Goal: Find specific page/section: Find specific page/section

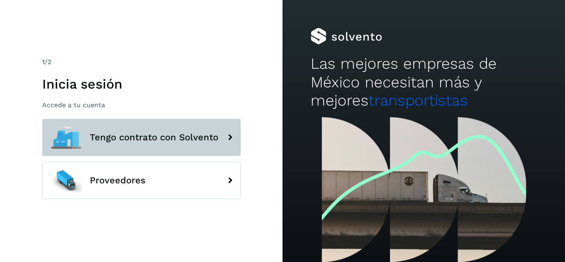
click at [177, 143] on button "Tengo contrato con Solvento" at bounding box center [141, 137] width 199 height 37
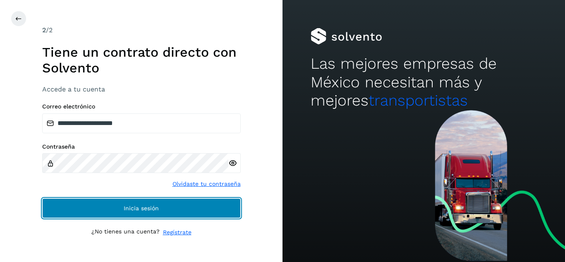
click at [136, 203] on button "Inicia sesión" at bounding box center [141, 208] width 199 height 20
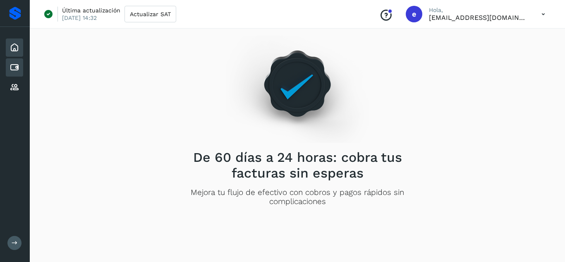
click at [14, 65] on icon at bounding box center [15, 67] width 10 height 10
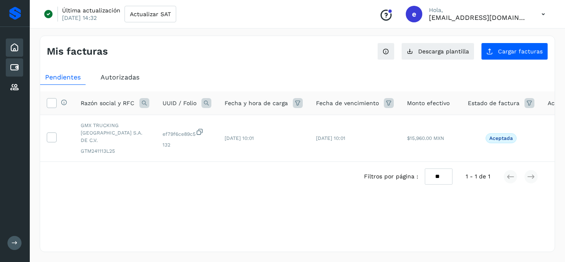
click at [12, 46] on icon at bounding box center [15, 48] width 10 height 10
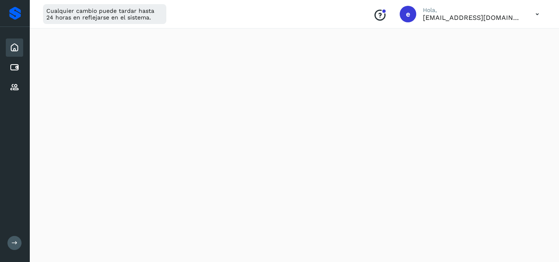
scroll to position [248, 0]
